Goal: Transaction & Acquisition: Book appointment/travel/reservation

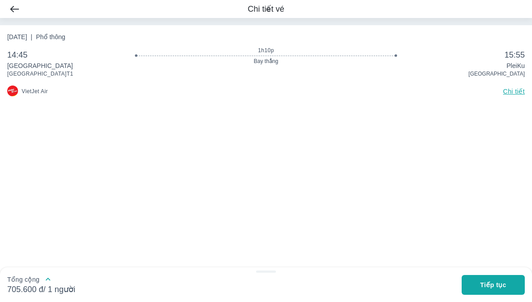
click at [500, 275] on button "Tiếp tục" at bounding box center [492, 285] width 63 height 20
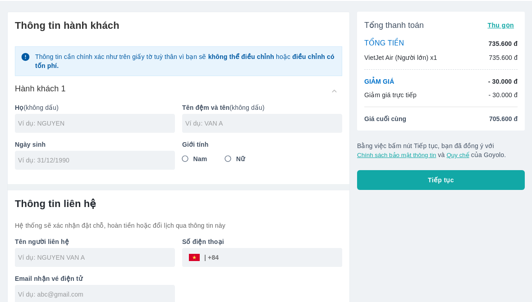
scroll to position [33, 0]
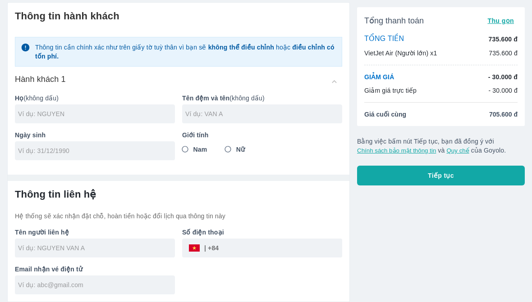
click at [107, 116] on input "text" at bounding box center [96, 113] width 157 height 9
type input "DANG HUU CUONG"
click at [121, 152] on input "tel" at bounding box center [92, 150] width 148 height 9
type input "13/02/2000"
click at [173, 160] on div "Ngày sinh 13/02/2000" at bounding box center [91, 141] width 167 height 37
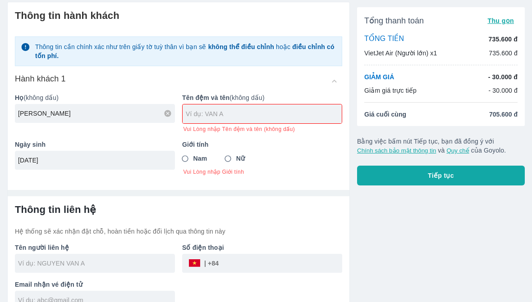
click at [287, 116] on input "text" at bounding box center [264, 113] width 156 height 9
click at [104, 112] on input "DANG HUU CUONG" at bounding box center [96, 113] width 157 height 9
type input "DANG"
click at [200, 118] on input "text" at bounding box center [264, 113] width 156 height 9
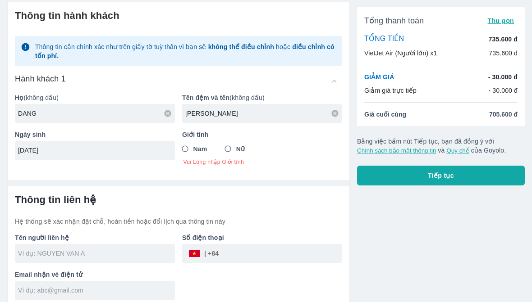
type input "HUU CUONG"
click at [192, 173] on div "Thông tin hành khách Thông tin cần chính xác như trên giấy tờ tuỳ thân vì bạn s…" at bounding box center [178, 87] width 341 height 171
click at [192, 145] on input "Nam" at bounding box center [185, 149] width 16 height 16
radio input "true"
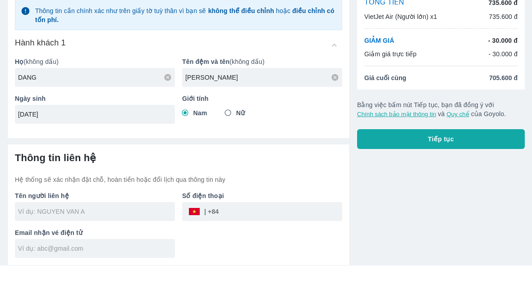
type input "DANG HUU CUONG"
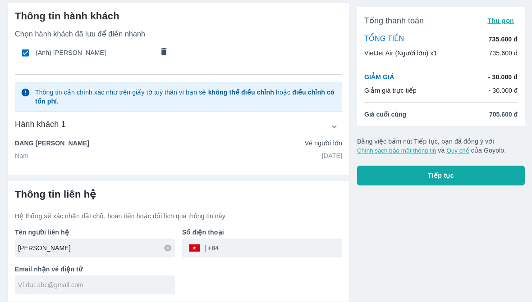
click at [245, 246] on input "tel" at bounding box center [279, 248] width 123 height 22
click at [234, 248] on input "090527160" at bounding box center [279, 248] width 123 height 22
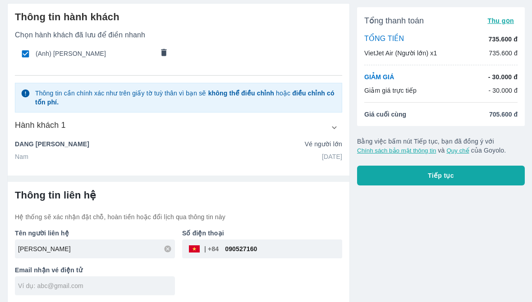
scroll to position [29, 0]
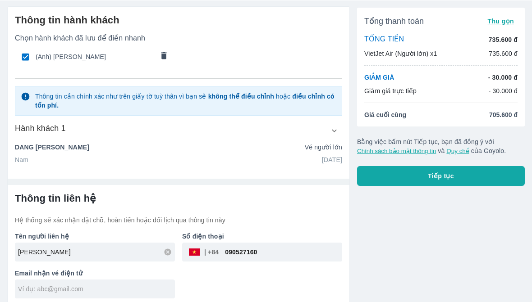
click at [263, 254] on input "090527160" at bounding box center [279, 252] width 123 height 22
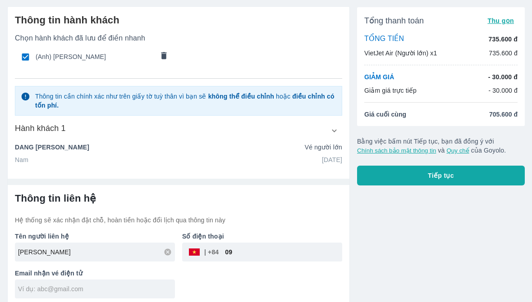
type input "0"
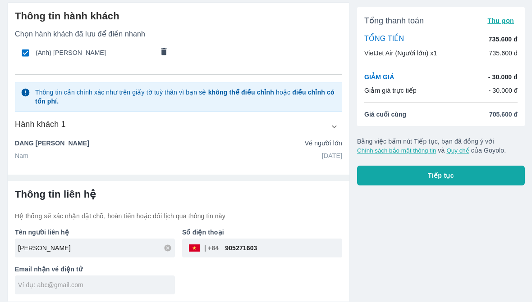
click at [326, 245] on input "905271603" at bounding box center [279, 248] width 123 height 22
type input "905271603"
click at [195, 152] on div "Nam 13/02/2000" at bounding box center [178, 155] width 327 height 9
click at [106, 286] on input "text" at bounding box center [96, 285] width 157 height 9
type input "danghuucuong132000"
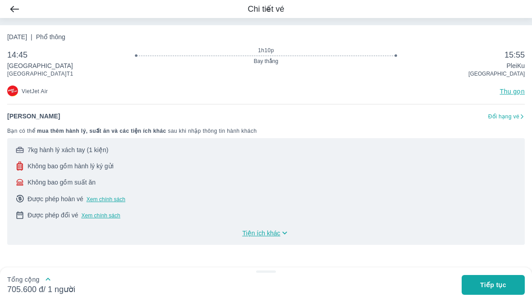
click at [18, 10] on img "button" at bounding box center [14, 9] width 9 height 6
click at [14, 12] on img "button" at bounding box center [14, 9] width 9 height 6
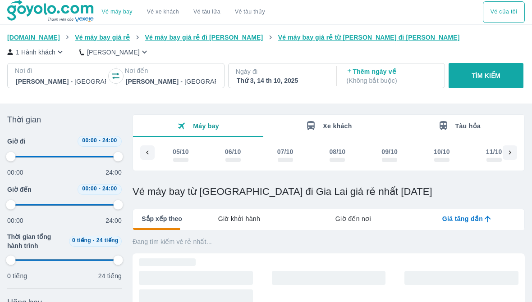
scroll to position [0, 188]
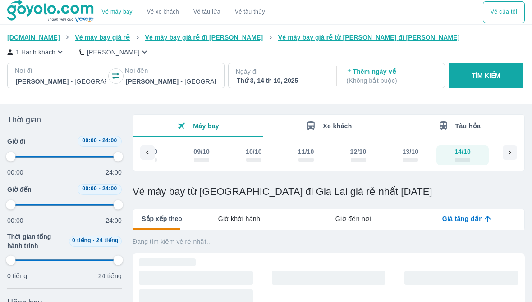
click at [16, 12] on img at bounding box center [50, 11] width 87 height 23
type input "97.9166666666667"
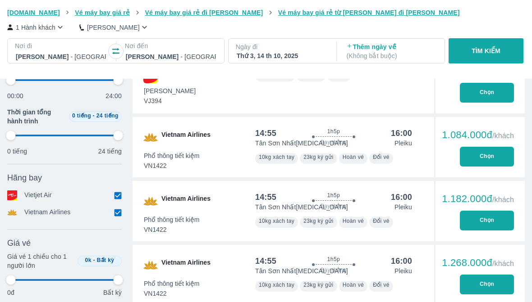
scroll to position [441, 0]
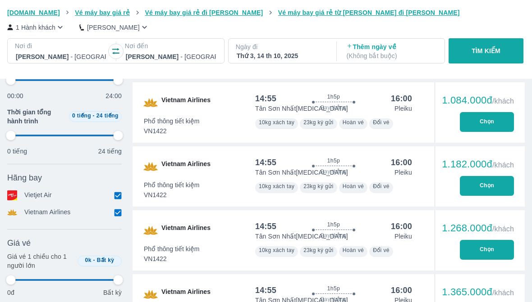
type input "97.9166666666667"
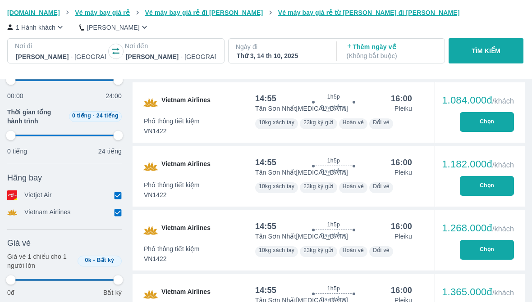
type input "97.9166666666667"
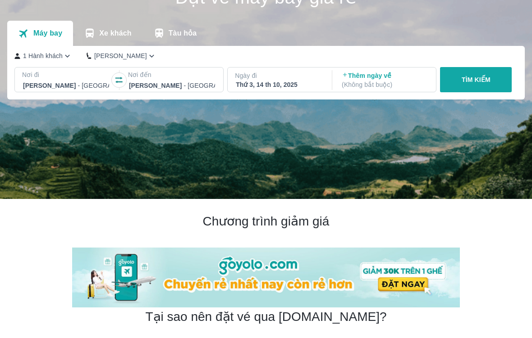
scroll to position [52, 0]
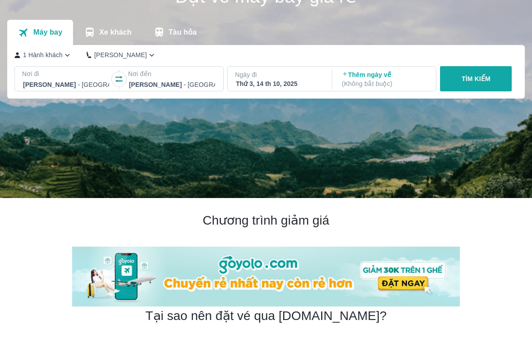
click at [111, 30] on p "Xe khách" at bounding box center [115, 32] width 32 height 9
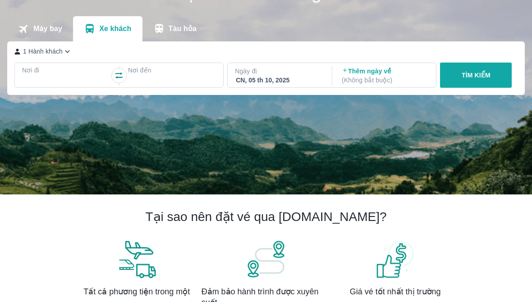
scroll to position [0, 0]
